Goal: Task Accomplishment & Management: Manage account settings

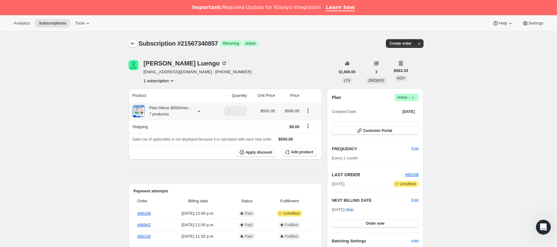
click at [136, 45] on icon "Subscriptions" at bounding box center [133, 43] width 6 height 6
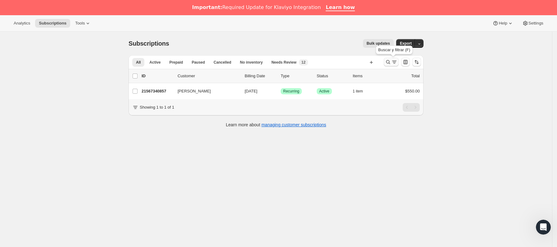
click at [396, 60] on icon "Buscar y filtrar resultados" at bounding box center [394, 62] width 6 height 6
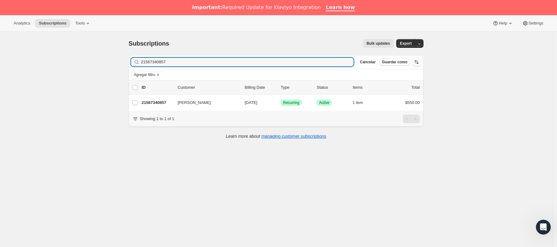
drag, startPoint x: 211, startPoint y: 63, endPoint x: 14, endPoint y: 69, distance: 197.3
click at [14, 69] on div "Subscriptions. Esta página está lista Subscriptions Bulk updates Más acciones B…" at bounding box center [276, 155] width 552 height 247
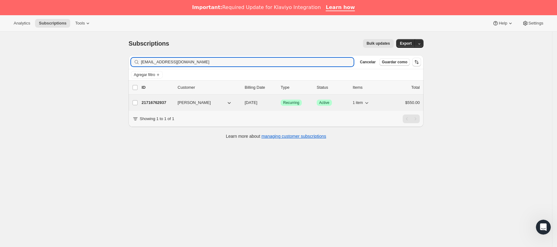
type input "[EMAIL_ADDRESS][DOMAIN_NAME]"
click at [173, 102] on p "21716762937" at bounding box center [157, 103] width 31 height 6
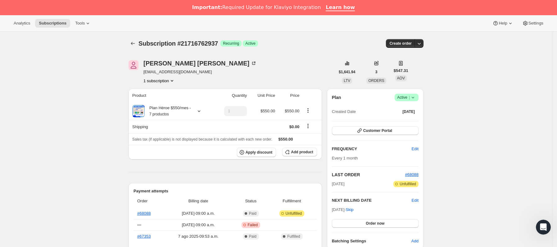
click at [416, 96] on icon at bounding box center [413, 97] width 6 height 6
click at [417, 122] on span "Cancel subscription" at bounding box center [409, 120] width 35 height 5
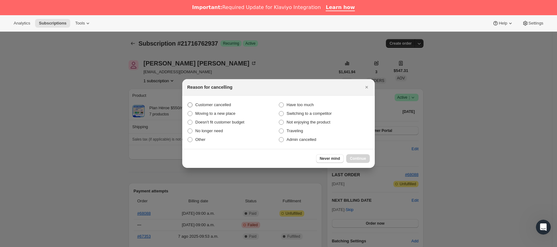
click at [202, 105] on span "Customer cancelled" at bounding box center [213, 104] width 36 height 5
click at [188, 103] on input "Customer cancelled" at bounding box center [188, 102] width 0 height 0
radio input "true"
click at [361, 157] on span "Continue" at bounding box center [358, 158] width 16 height 5
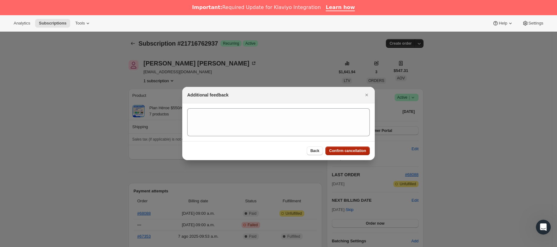
click at [361, 150] on span "Confirm cancellation" at bounding box center [347, 150] width 37 height 5
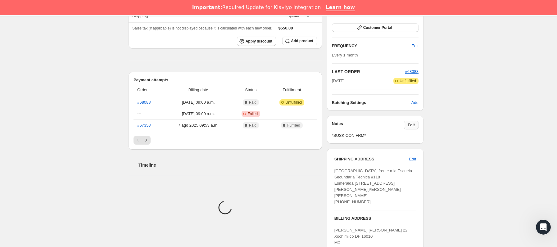
click at [410, 127] on button "Edit" at bounding box center [411, 125] width 15 height 9
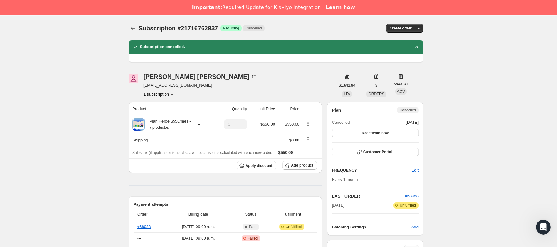
scroll to position [140, 0]
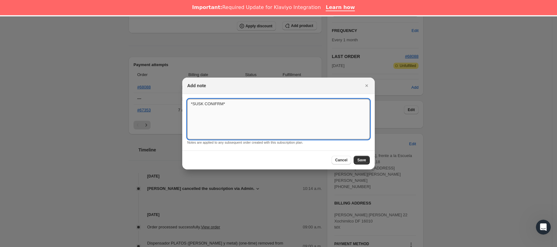
click at [313, 121] on textarea "*SUSK CONIFRM*" at bounding box center [278, 119] width 183 height 40
type textarea "*SUSK CONIFRM* no [GEOGRAPHIC_DATA]"
click at [361, 160] on span "Save" at bounding box center [361, 160] width 9 height 5
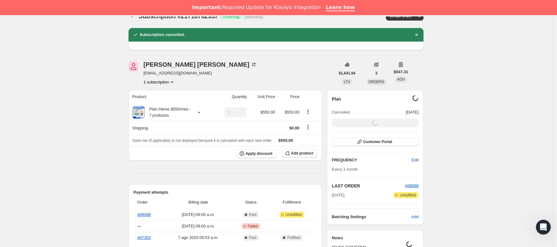
scroll to position [0, 0]
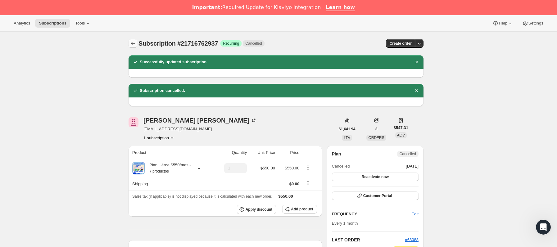
click at [136, 41] on icon "Subscriptions" at bounding box center [133, 43] width 6 height 6
